Goal: Browse casually: Explore the website without a specific task or goal

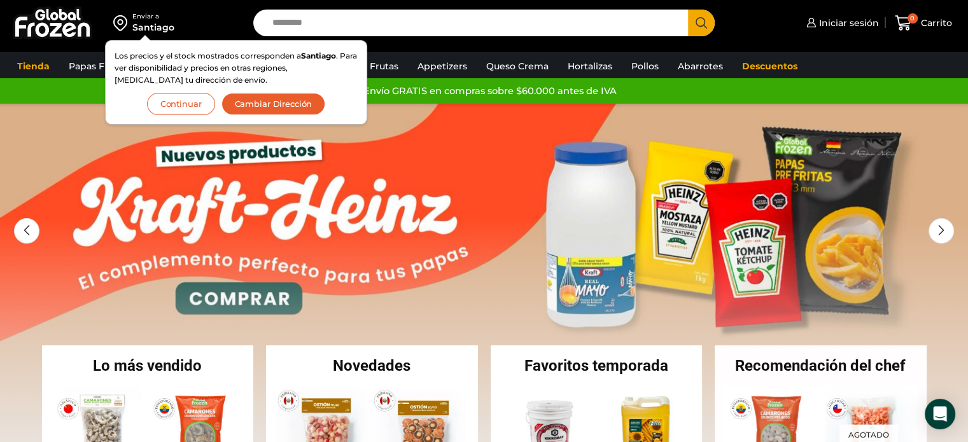
click at [191, 106] on button "Continuar" at bounding box center [181, 104] width 68 height 22
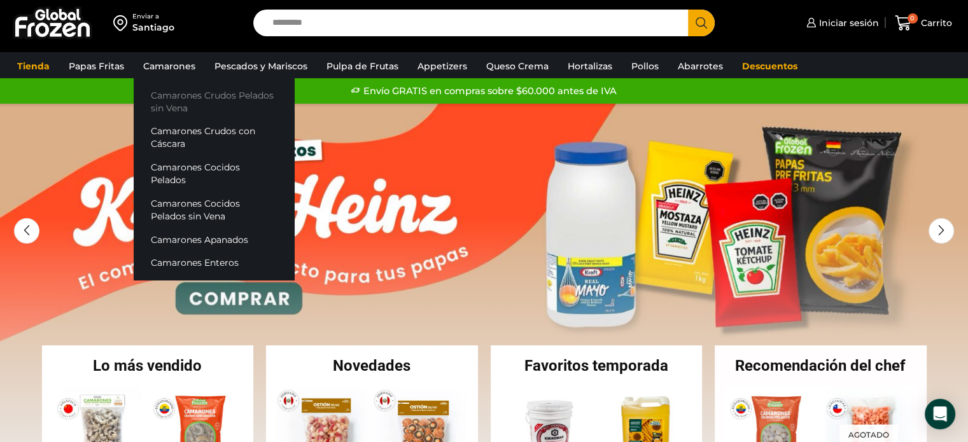
click at [181, 101] on link "Camarones Crudos Pelados sin Vena" at bounding box center [214, 101] width 160 height 36
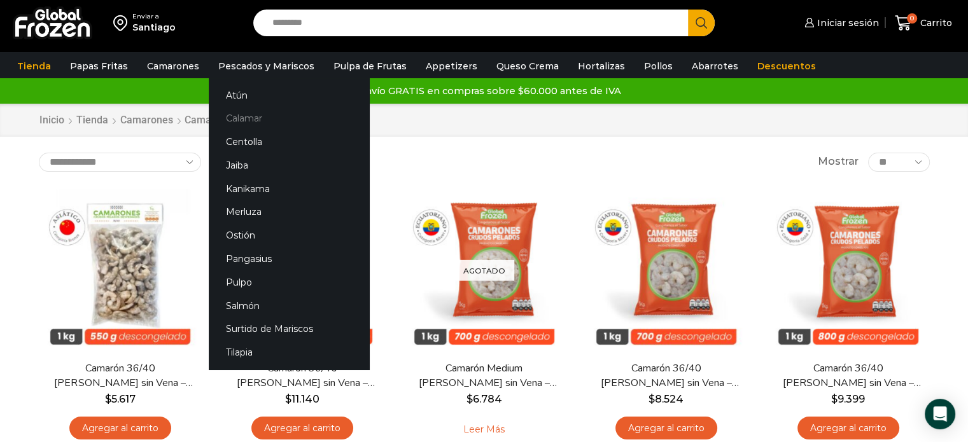
click at [249, 120] on link "Calamar" at bounding box center [289, 119] width 160 height 24
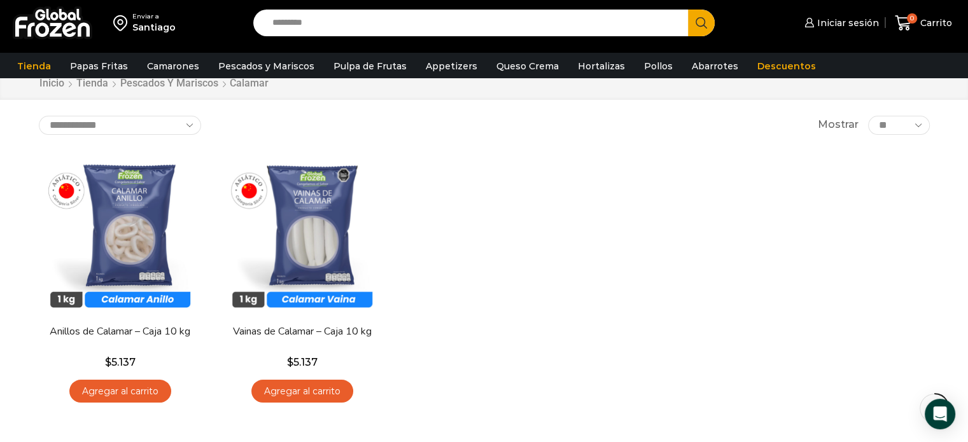
scroll to position [64, 0]
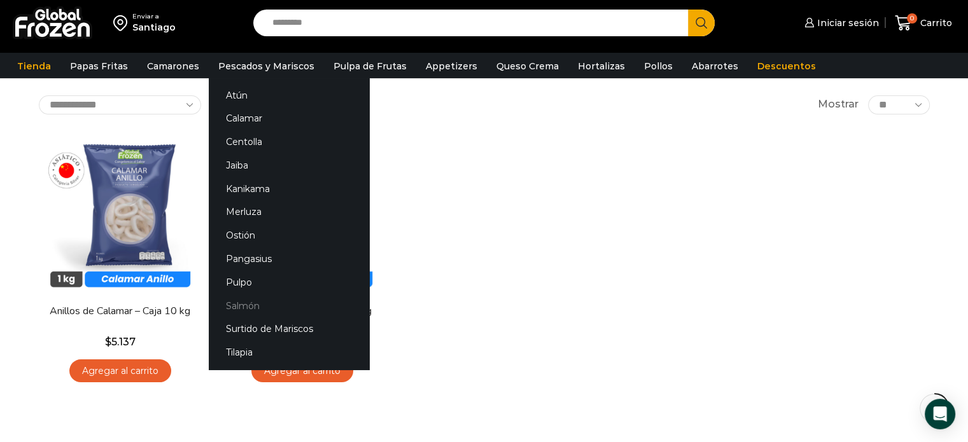
click at [246, 304] on link "Salmón" at bounding box center [289, 306] width 160 height 24
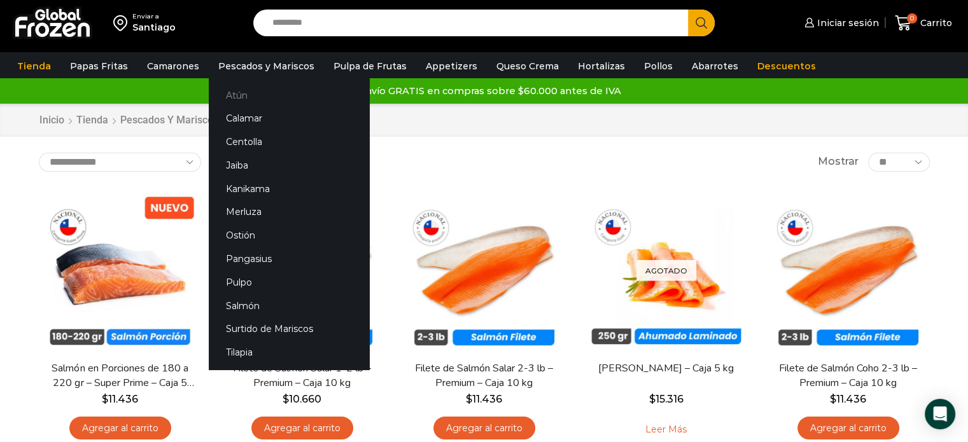
click at [233, 99] on link "Atún" at bounding box center [289, 95] width 160 height 24
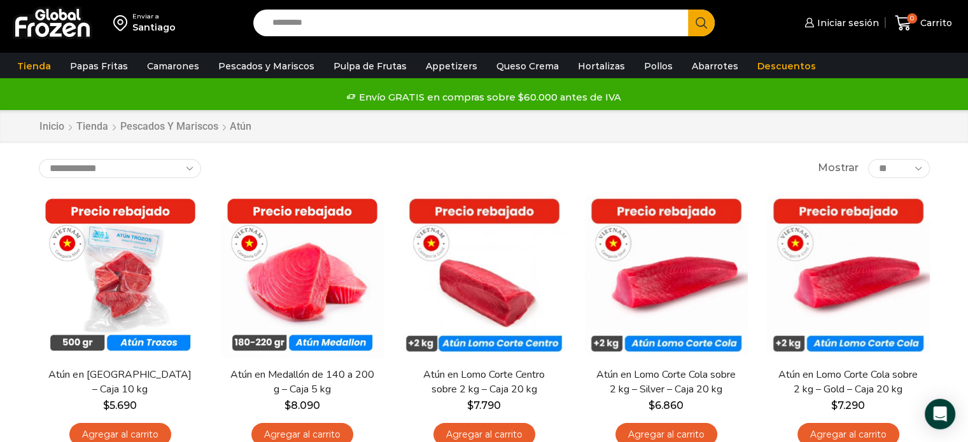
scroll to position [64, 0]
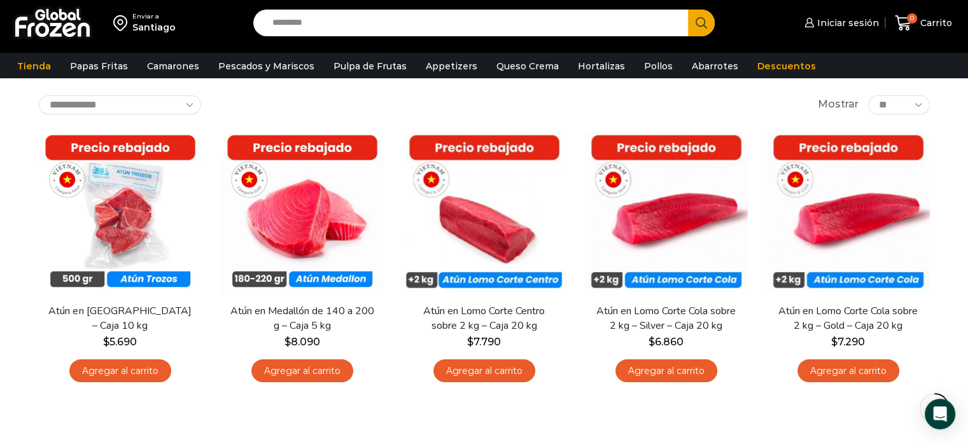
click at [323, 89] on div "Enviar a [GEOGRAPHIC_DATA] Search input Search Iniciar sesión" at bounding box center [484, 221] width 968 height 570
click at [522, 67] on link "Queso Crema" at bounding box center [527, 66] width 75 height 24
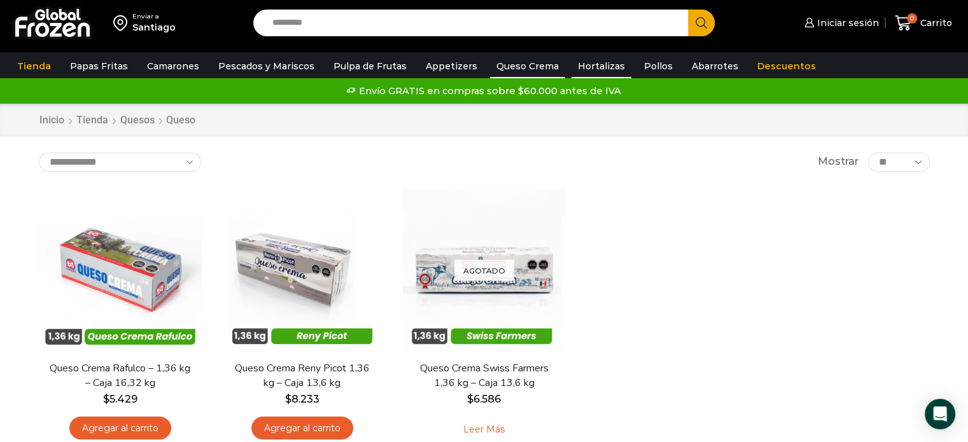
click at [572, 58] on link "Hortalizas" at bounding box center [602, 66] width 60 height 24
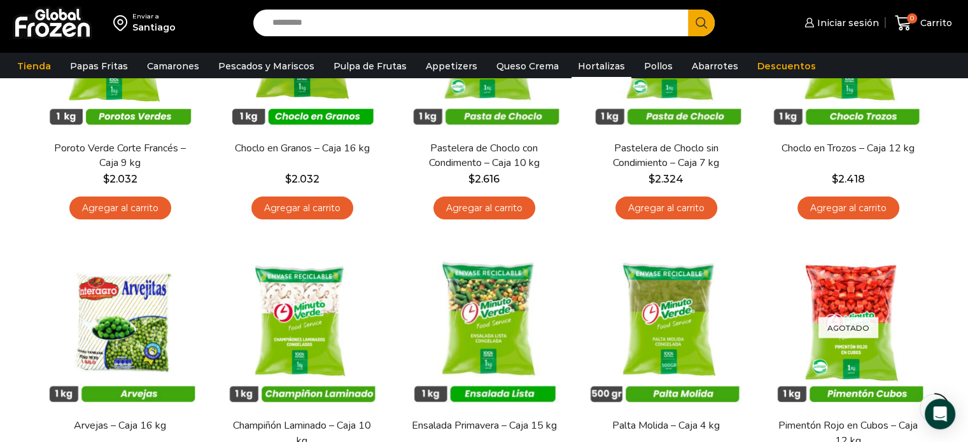
scroll to position [127, 0]
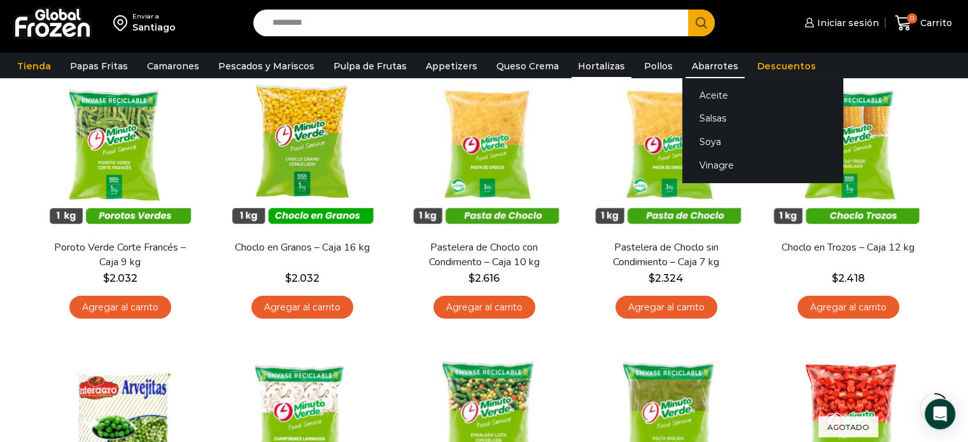
click at [686, 60] on link "Abarrotes" at bounding box center [715, 66] width 59 height 24
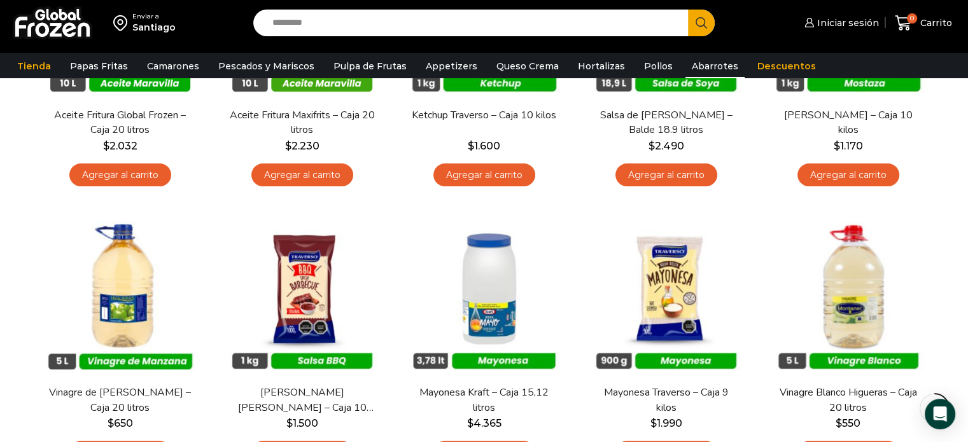
scroll to position [255, 0]
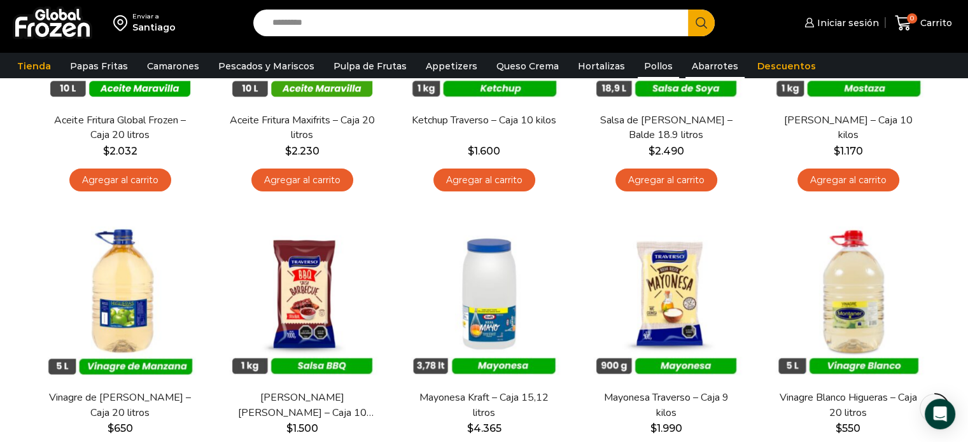
click at [638, 66] on link "Pollos" at bounding box center [658, 66] width 41 height 24
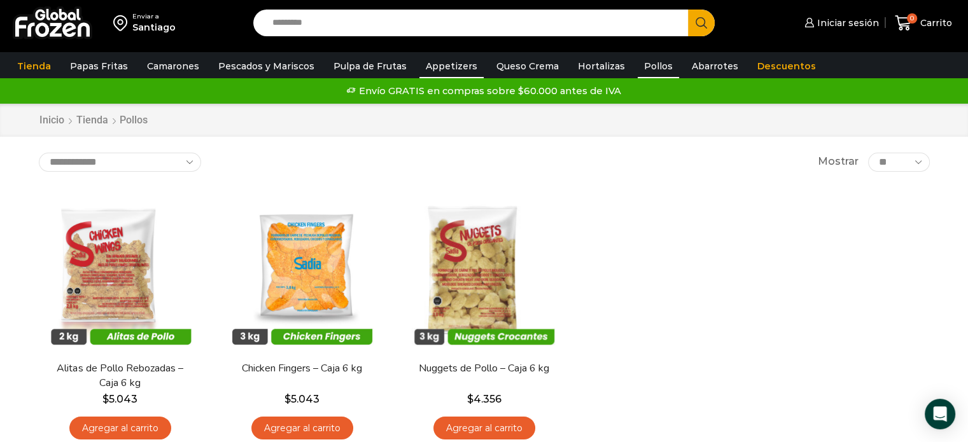
click at [439, 66] on link "Appetizers" at bounding box center [451, 66] width 64 height 24
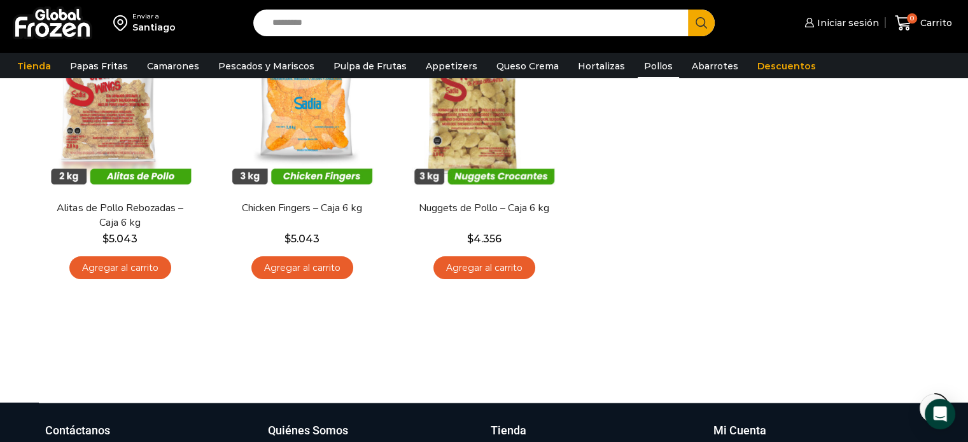
scroll to position [191, 0]
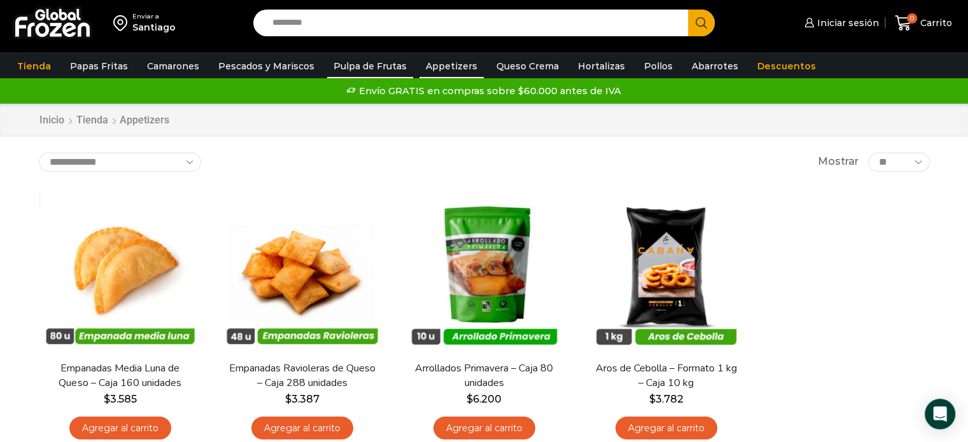
click at [353, 71] on link "Pulpa de Frutas" at bounding box center [370, 66] width 86 height 24
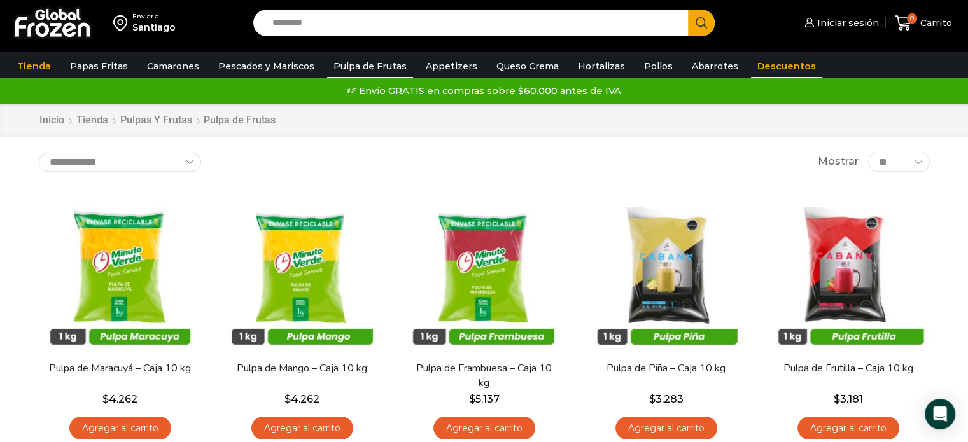
click at [764, 68] on link "Descuentos" at bounding box center [786, 66] width 71 height 24
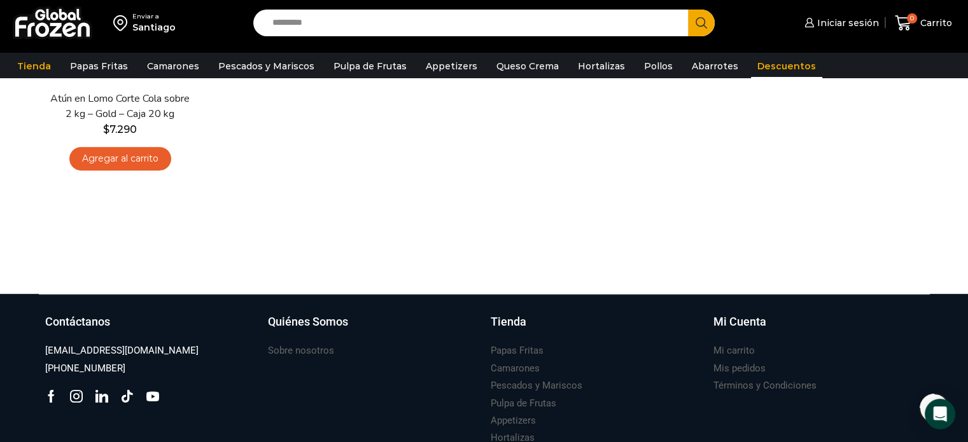
scroll to position [573, 0]
